Goal: Transaction & Acquisition: Purchase product/service

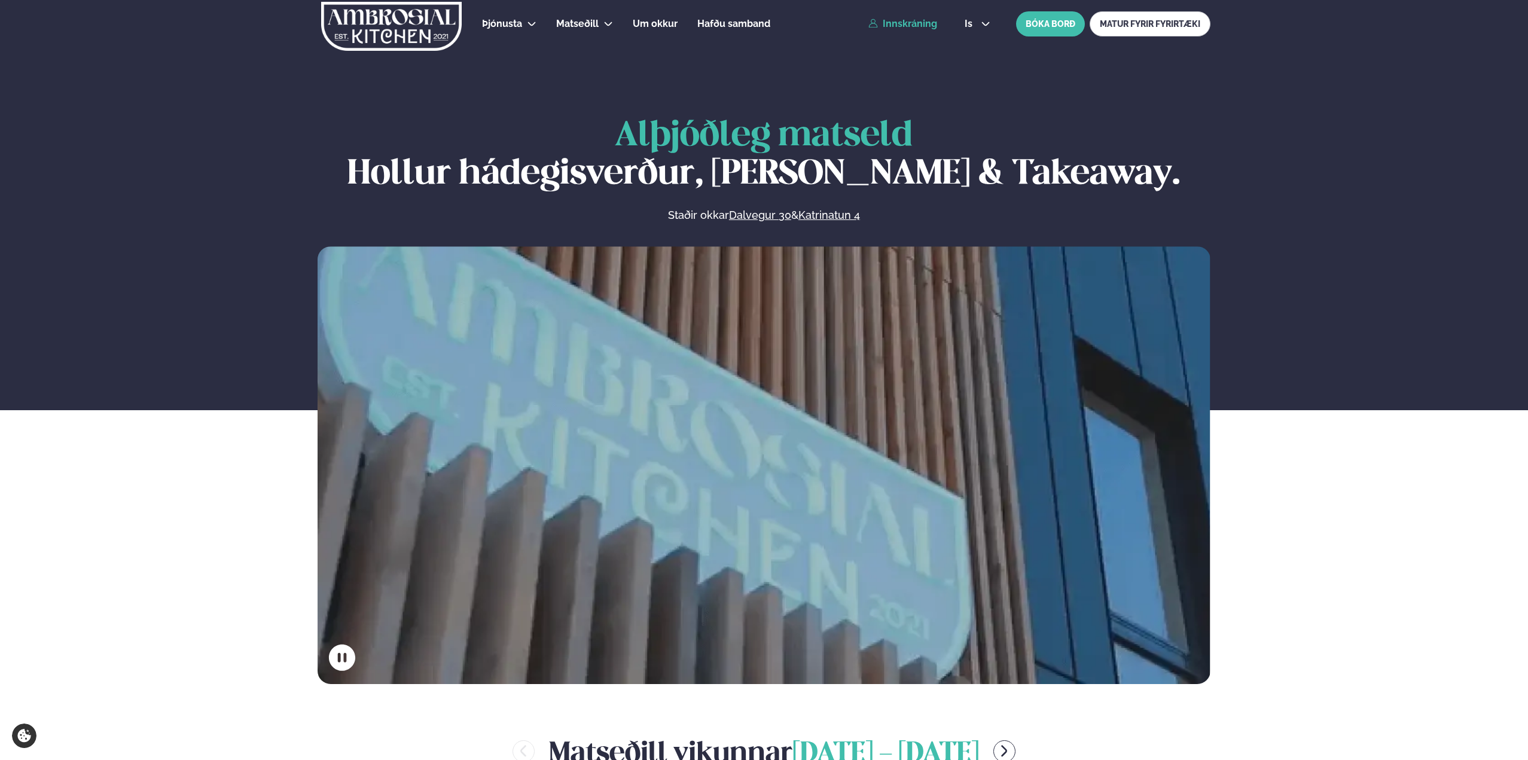
click at [916, 23] on link "Innskráning" at bounding box center [902, 24] width 69 height 11
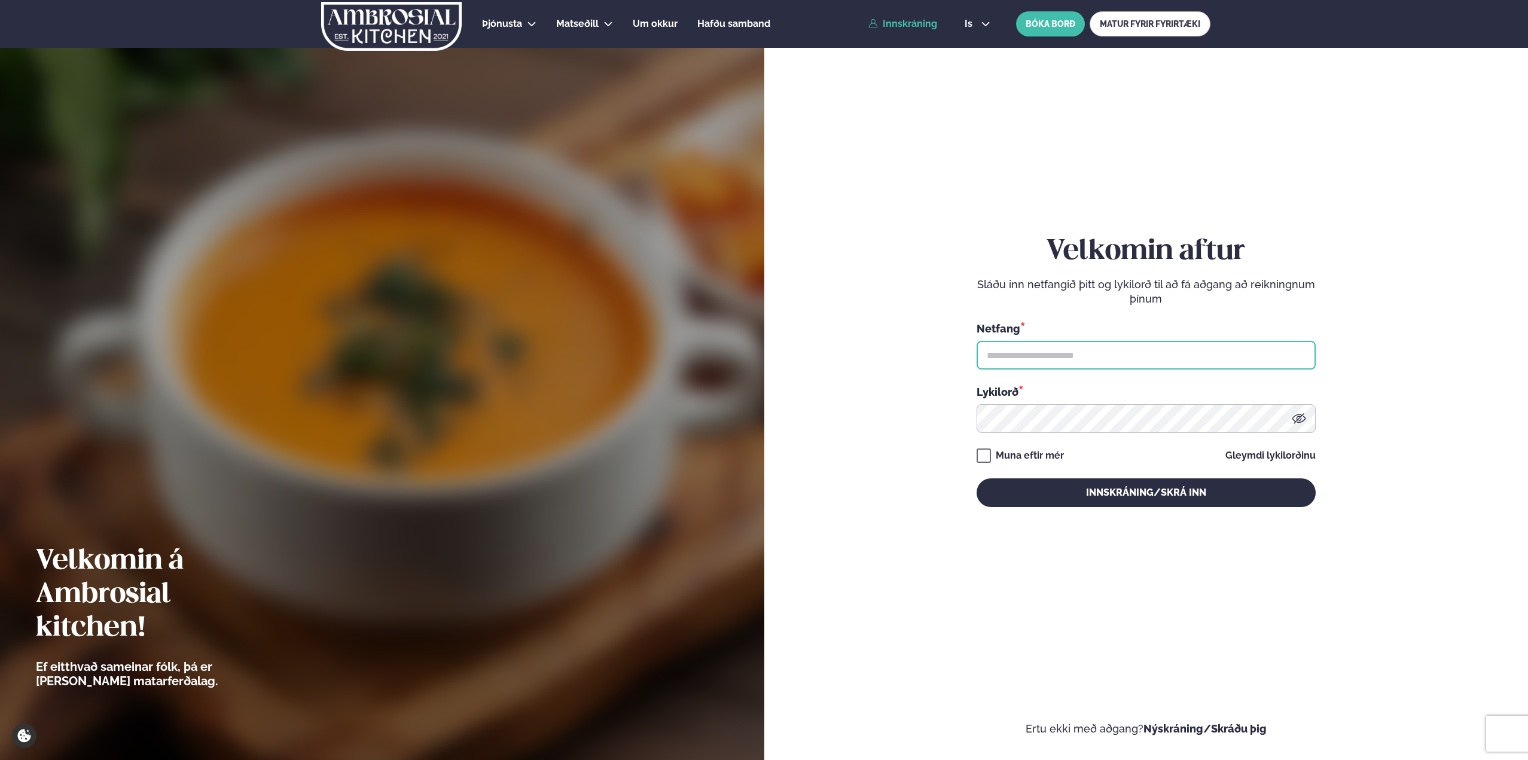
type input "**********"
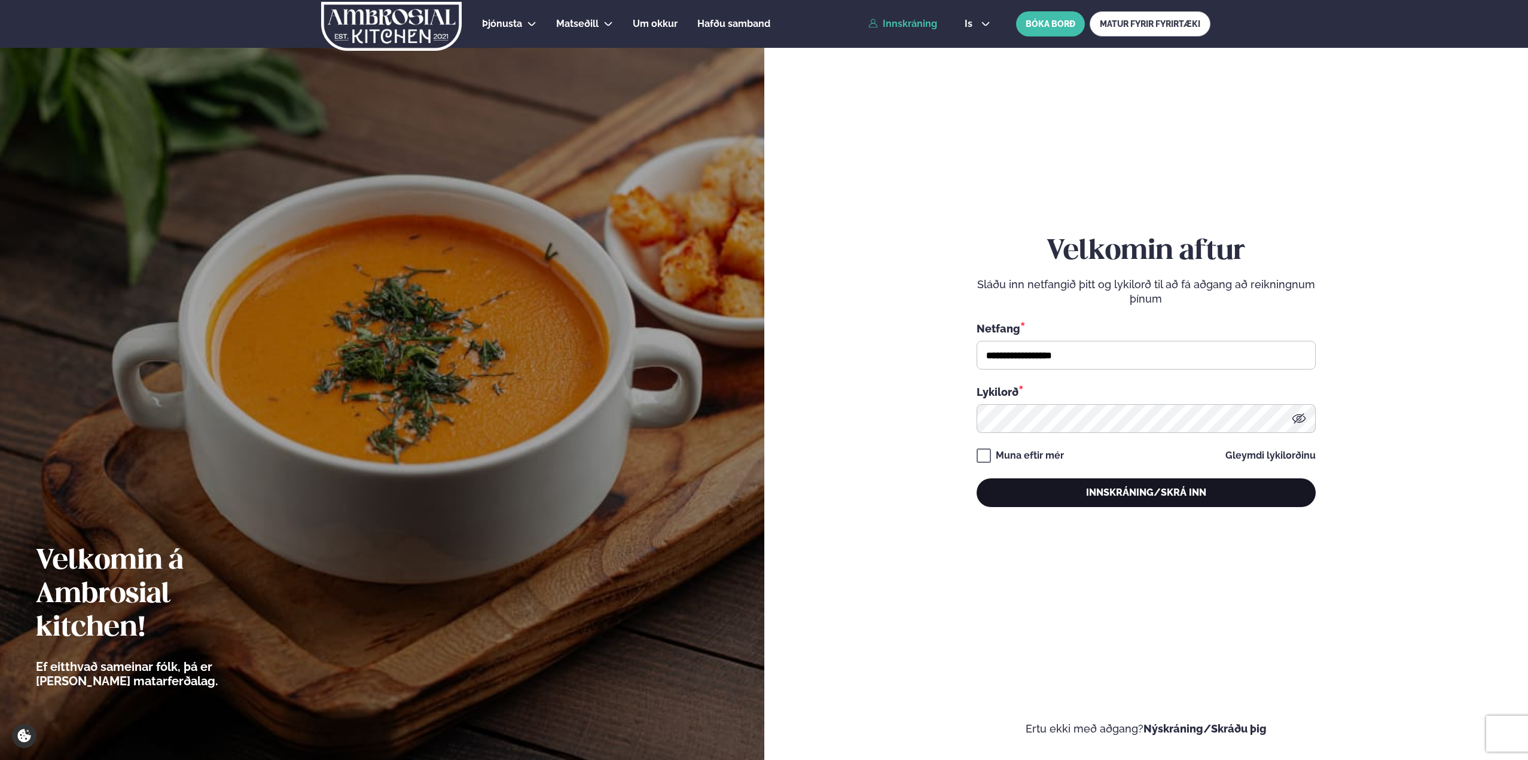
click at [1120, 500] on button "Innskráning/Skrá inn" at bounding box center [1145, 492] width 339 height 29
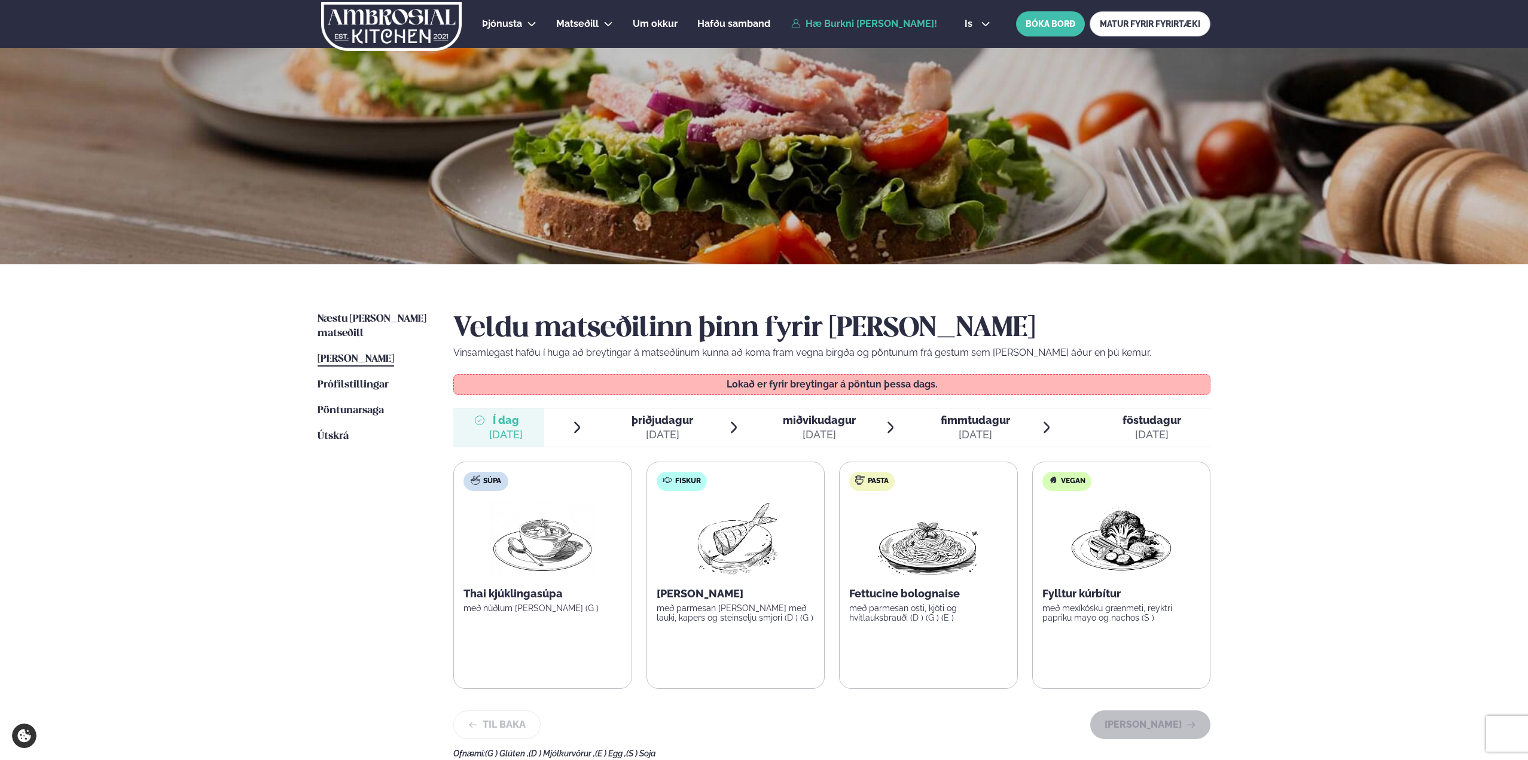
scroll to position [219, 0]
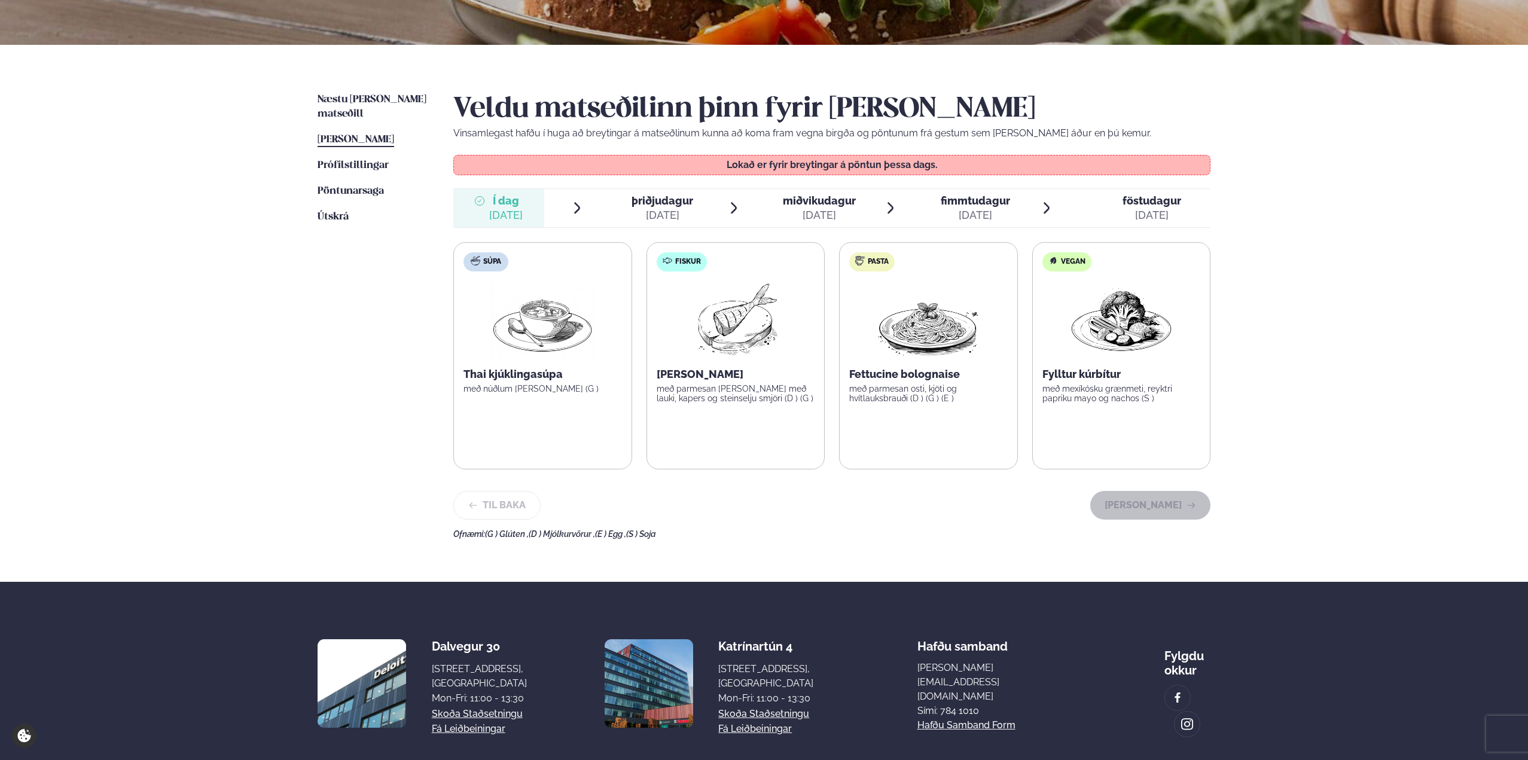
click at [1203, 491] on div "[PERSON_NAME]" at bounding box center [1145, 505] width 130 height 29
click at [665, 231] on div "Veldu matseðilinn þinn fyrir [PERSON_NAME] Vinsamlegast hafðu í huga að breytin…" at bounding box center [831, 316] width 757 height 446
click at [665, 219] on div "[DATE]" at bounding box center [662, 215] width 62 height 14
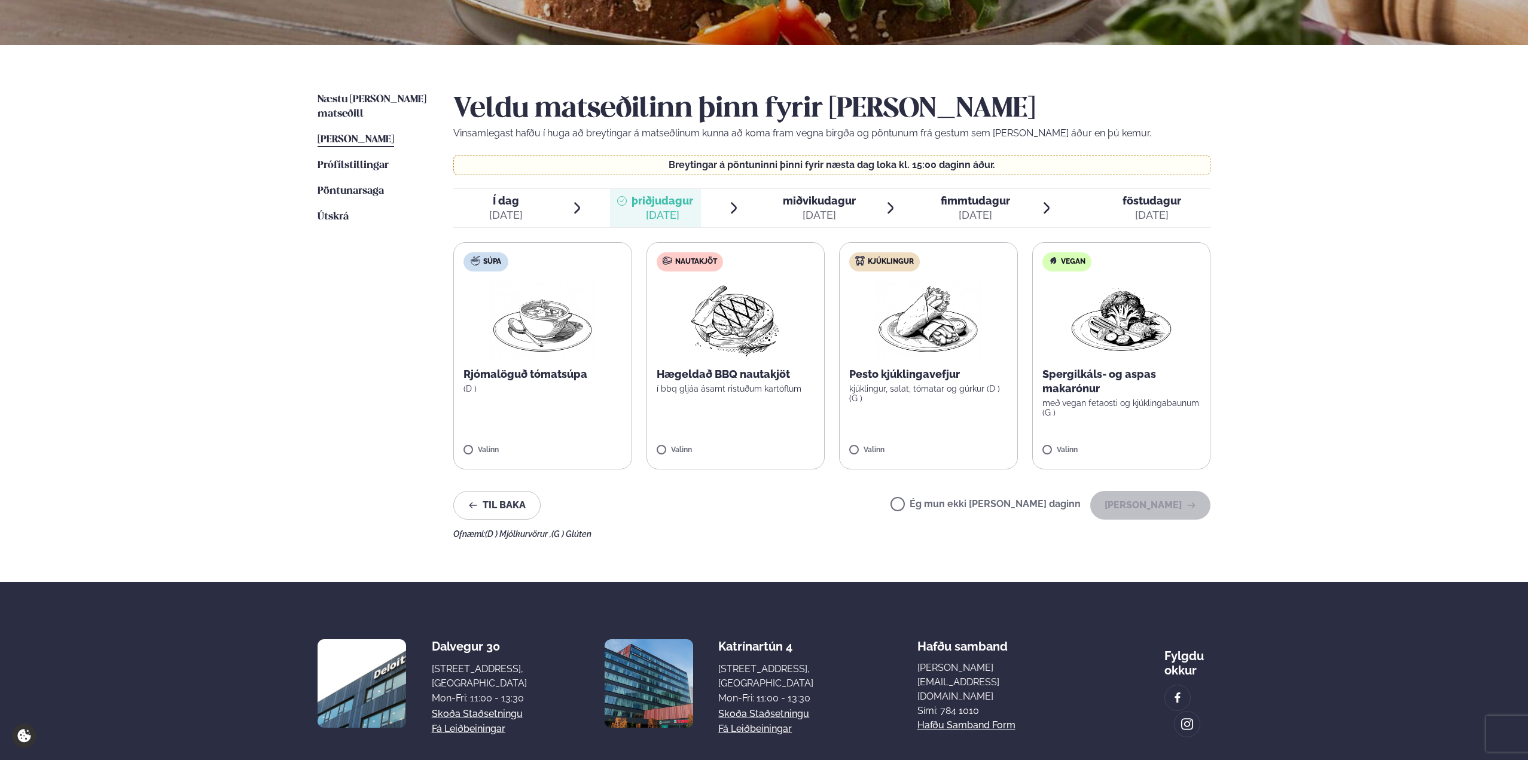
click at [802, 215] on div "[DATE]" at bounding box center [819, 215] width 73 height 14
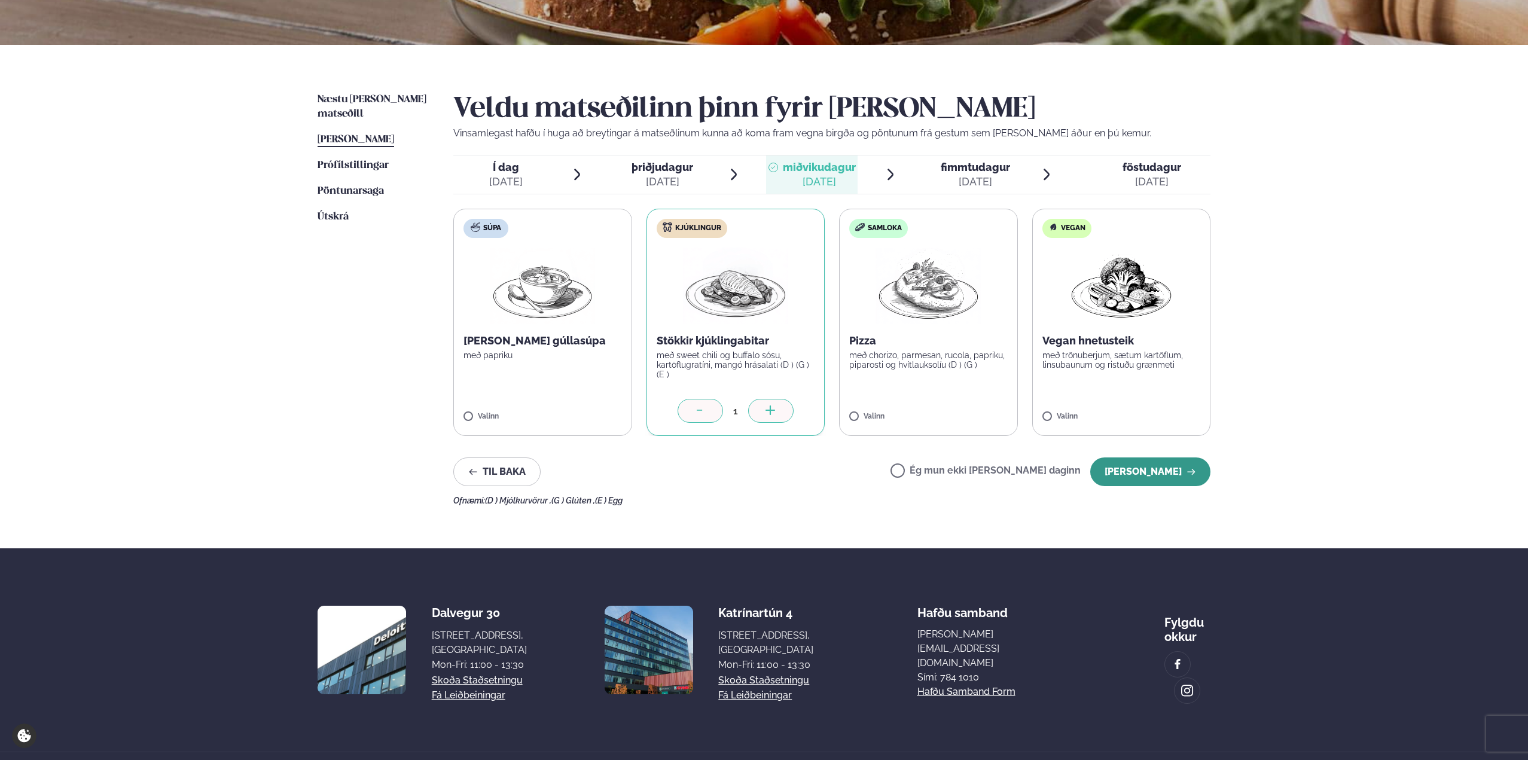
click at [1143, 477] on button "[PERSON_NAME]" at bounding box center [1150, 471] width 120 height 29
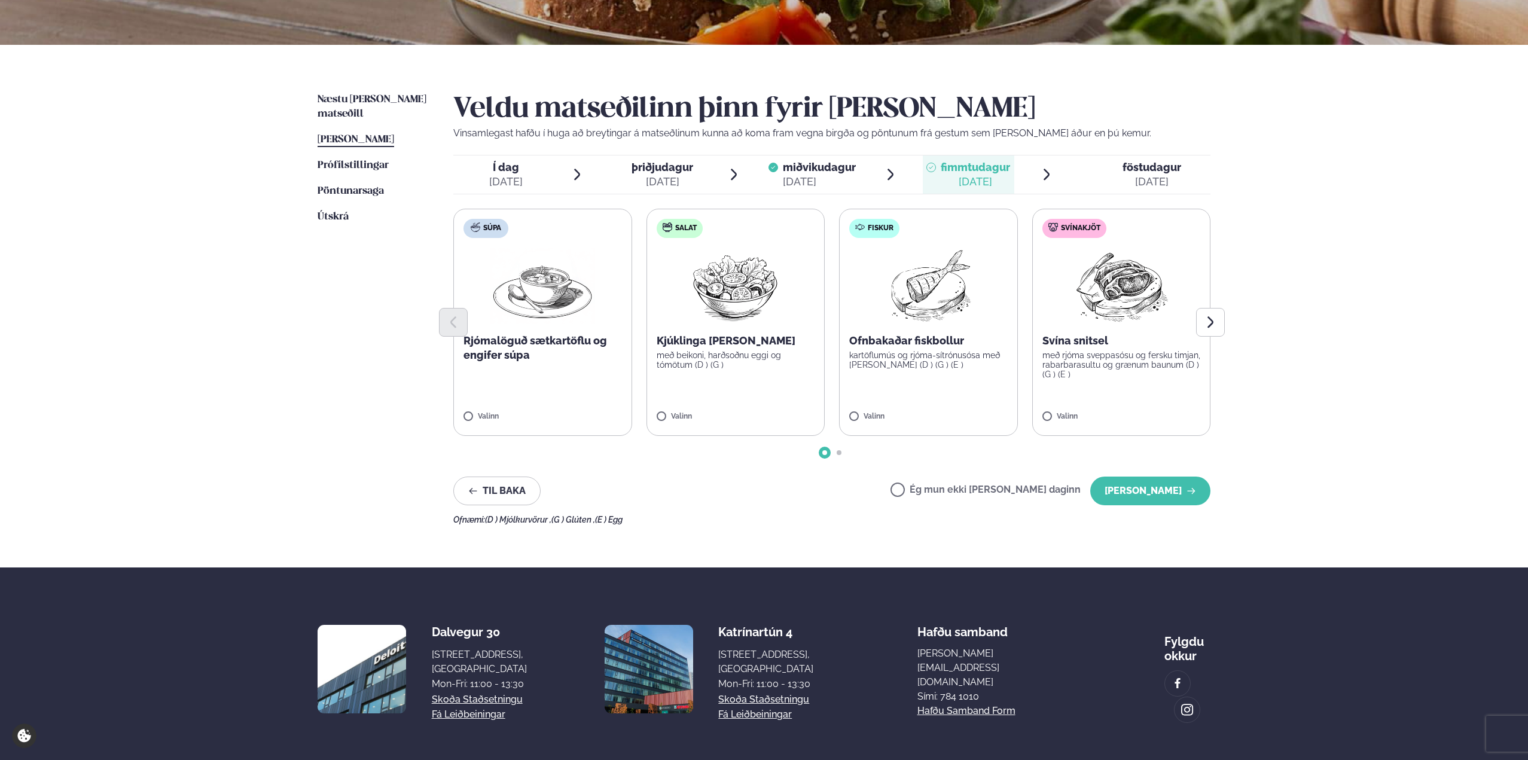
click at [680, 181] on div "[DATE]" at bounding box center [662, 182] width 62 height 14
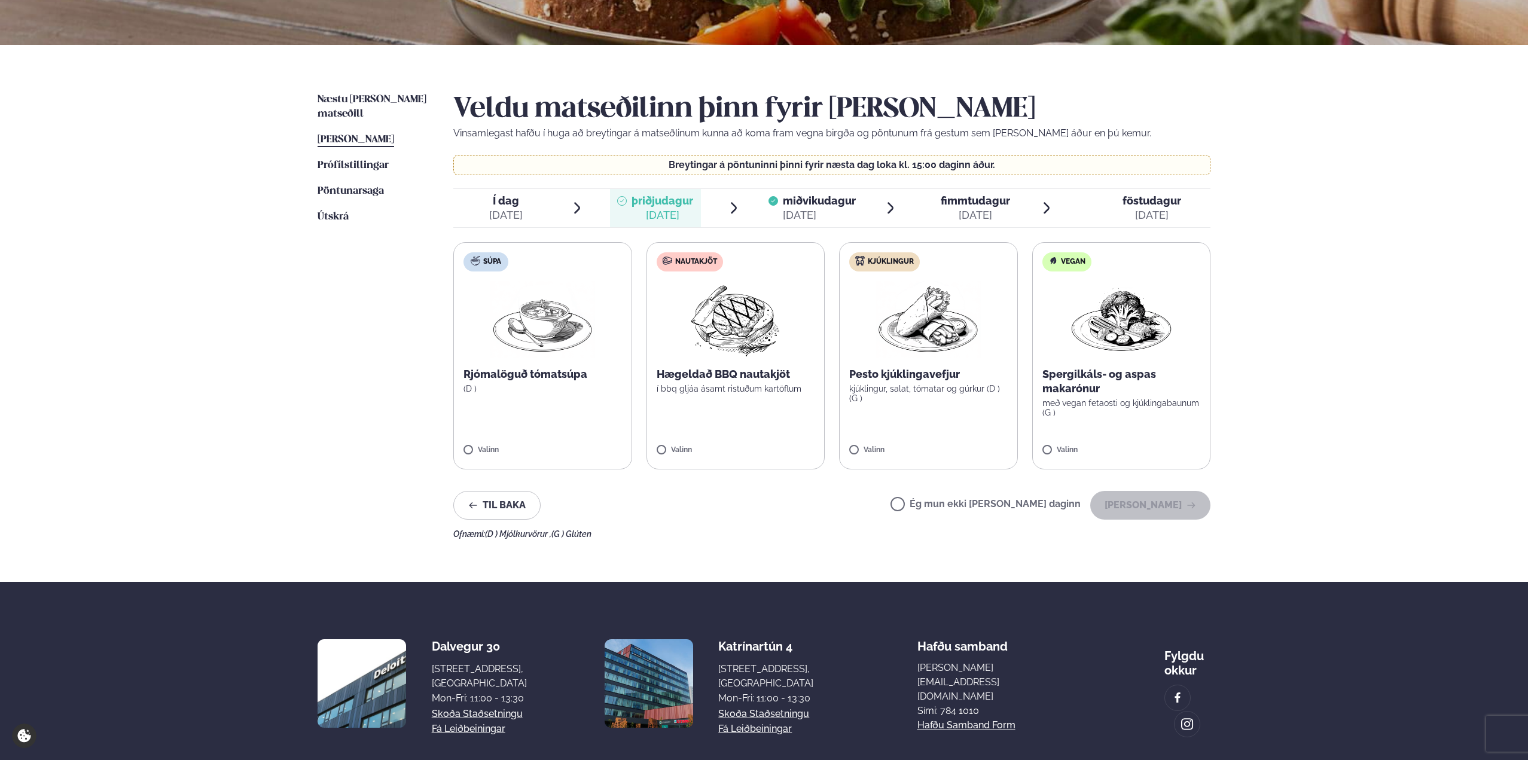
click at [954, 503] on label "Ég mun ekki [PERSON_NAME] daginn" at bounding box center [985, 505] width 190 height 13
click at [846, 221] on div "[DATE]" at bounding box center [819, 215] width 73 height 14
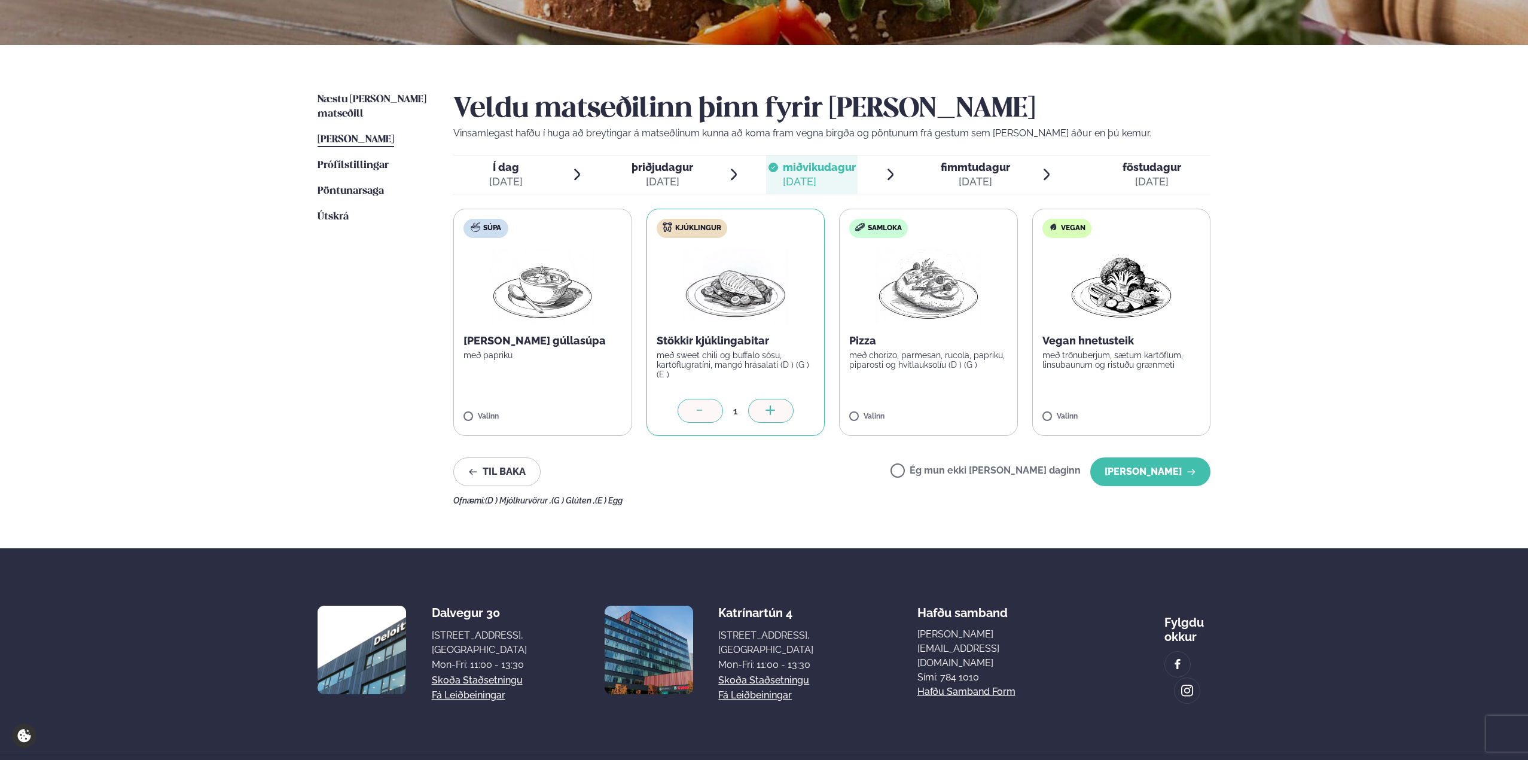
click at [981, 173] on span "fimmtudagur" at bounding box center [975, 167] width 69 height 13
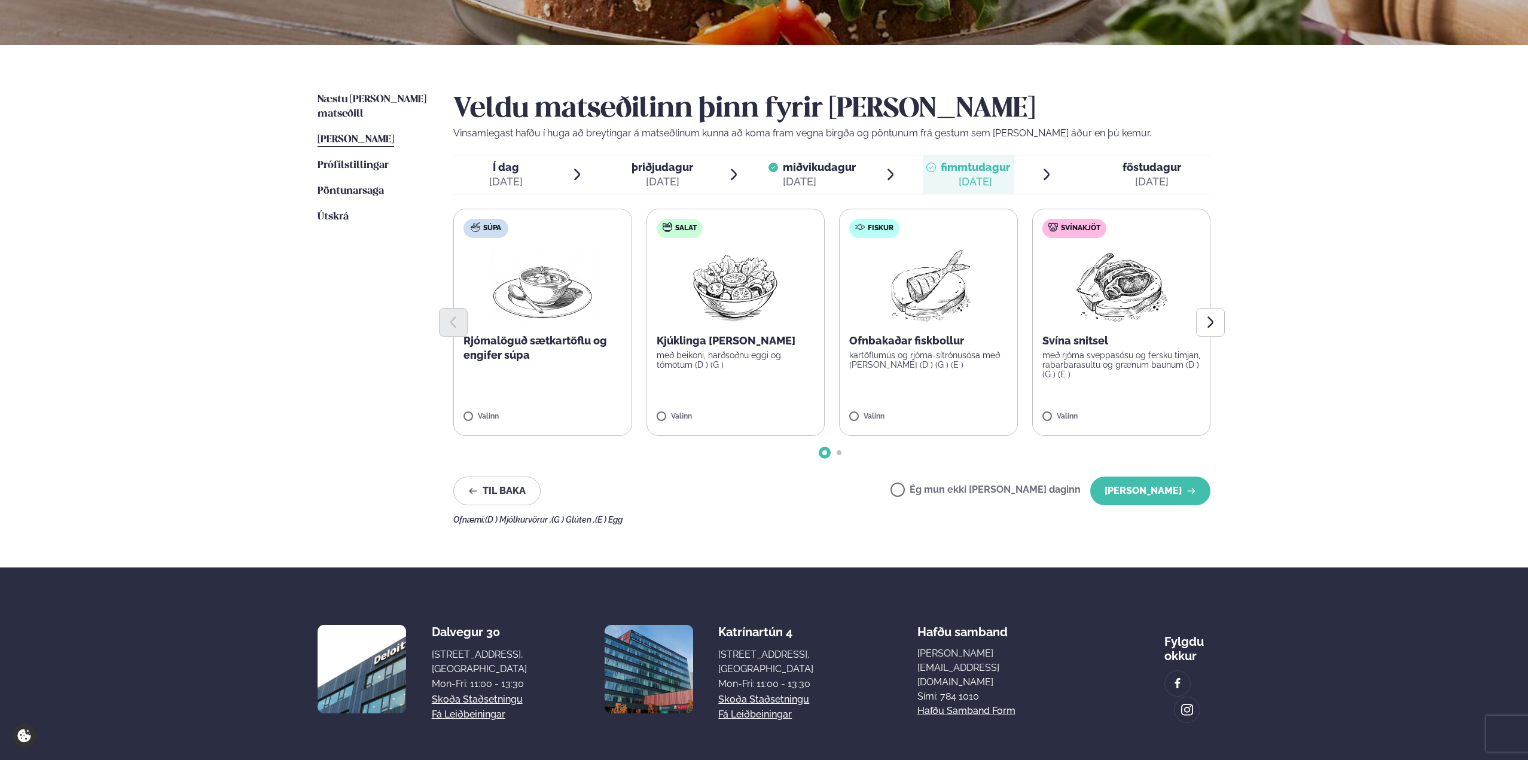
click at [1119, 171] on span "föstudagur fös. [DATE]" at bounding box center [1144, 174] width 131 height 38
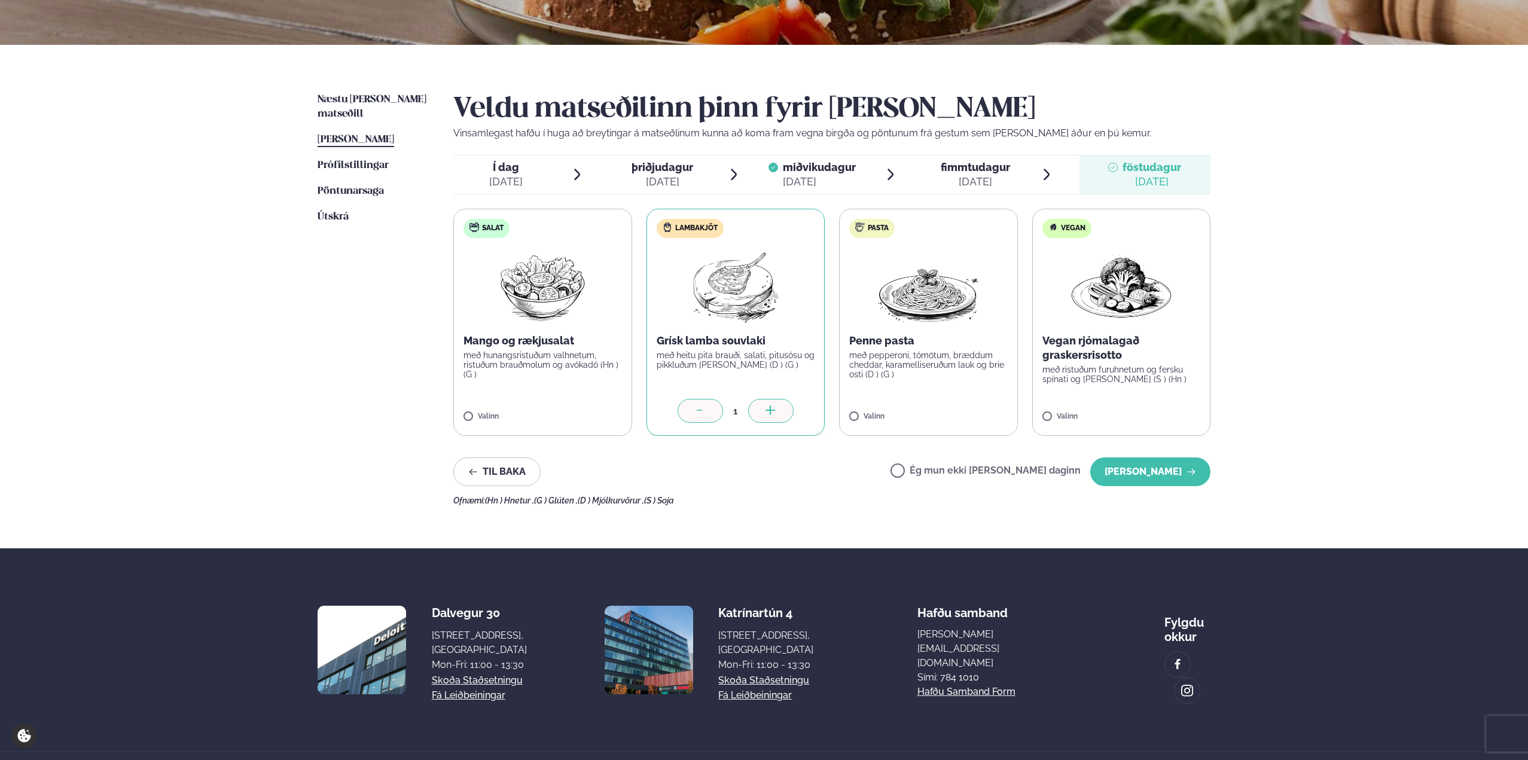
click at [509, 188] on div "[DATE]" at bounding box center [505, 182] width 33 height 14
